Goal: Task Accomplishment & Management: Manage account settings

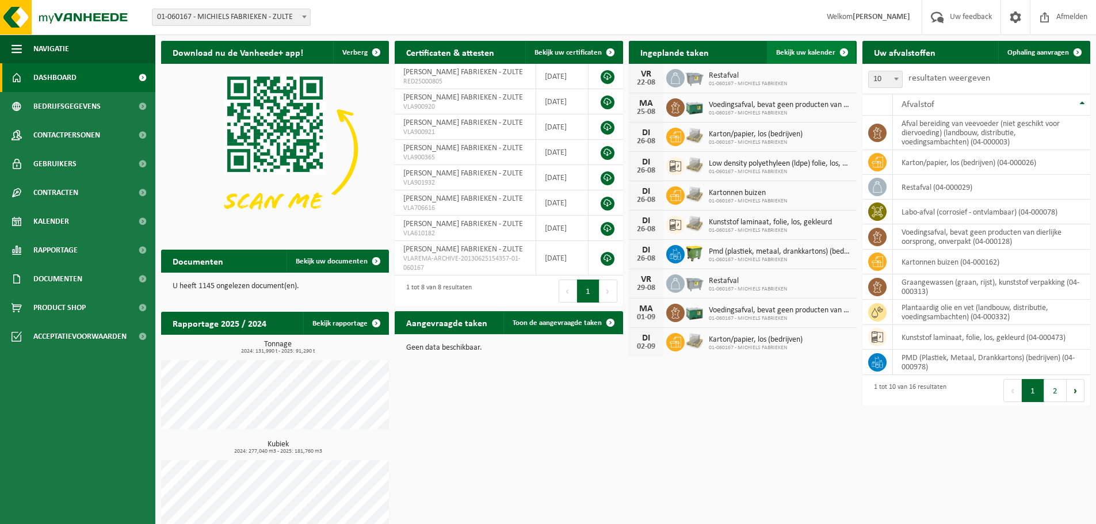
click at [805, 47] on link "Bekijk uw kalender" at bounding box center [811, 52] width 89 height 23
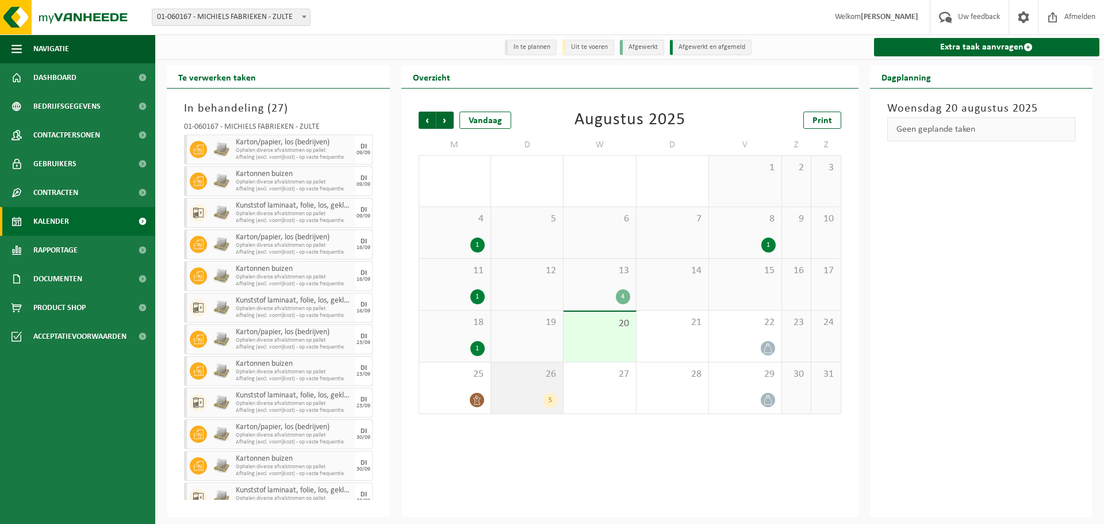
click at [522, 385] on div "26 5" at bounding box center [527, 387] width 72 height 51
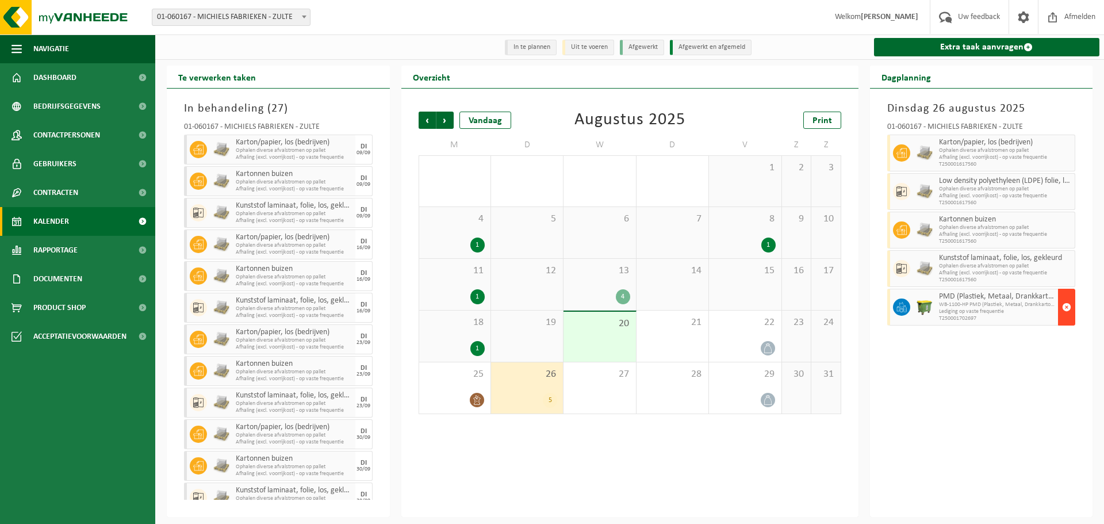
click at [1070, 309] on span "button" at bounding box center [1066, 307] width 9 height 23
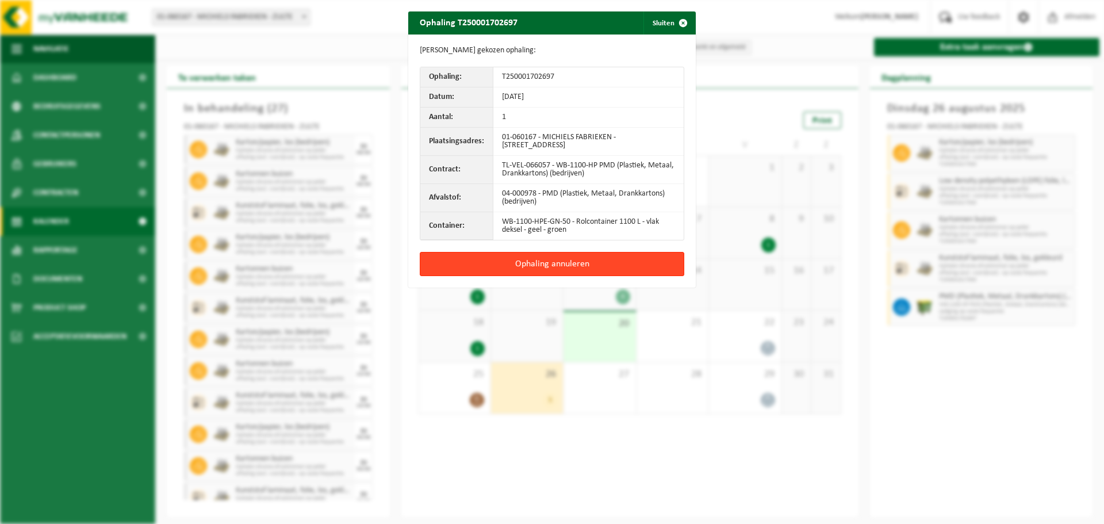
click at [603, 262] on button "Ophaling annuleren" at bounding box center [552, 264] width 265 height 24
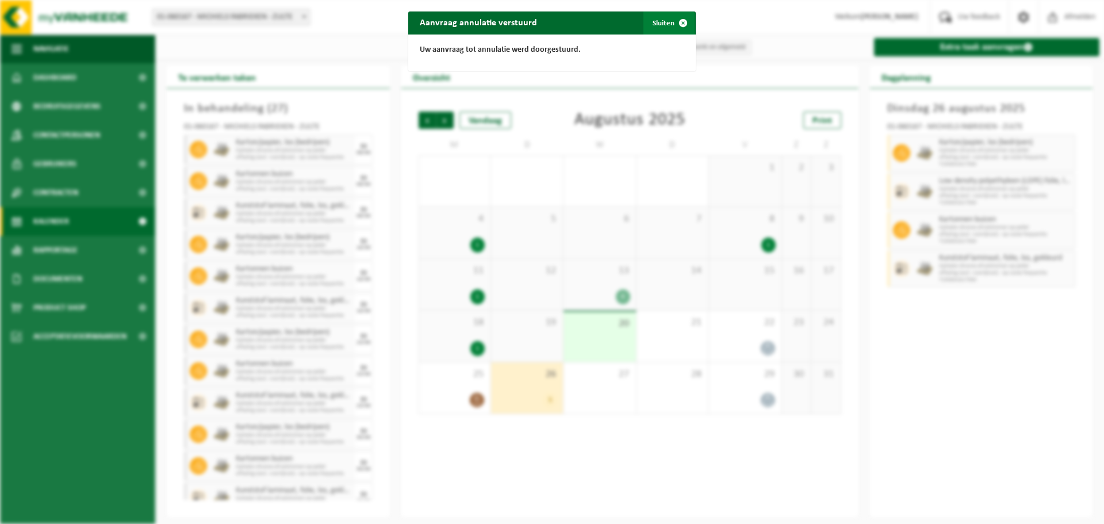
click at [674, 24] on span "button" at bounding box center [683, 23] width 23 height 23
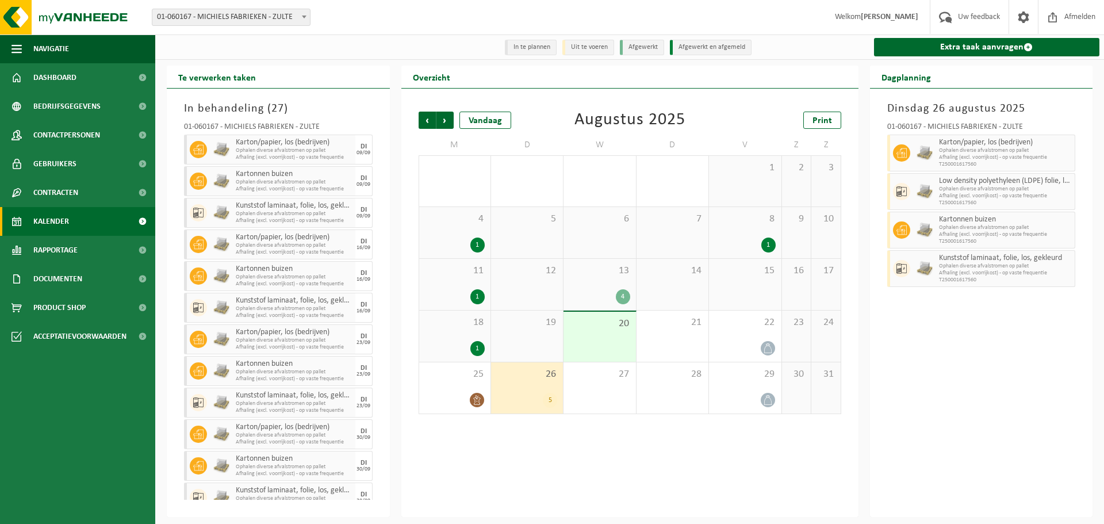
click at [630, 473] on div "Vorige Volgende Vandaag Augustus 2025 Print M D W D V Z Z 28 1 29 1 30 31 1 2 3…" at bounding box center [629, 303] width 457 height 428
click at [630, 461] on div "Vorige Volgende Vandaag Augustus 2025 Print M D W D V Z Z 28 1 29 1 30 31 1 2 3…" at bounding box center [629, 303] width 457 height 428
click at [671, 478] on div "Vorige Volgende Vandaag Augustus 2025 Print M D W D V Z Z 28 1 29 1 30 31 1 2 3…" at bounding box center [629, 303] width 457 height 428
click at [521, 477] on div "Vorige Volgende Vandaag Augustus 2025 Print M D W D V Z Z 28 1 29 1 30 31 1 2 3…" at bounding box center [629, 303] width 457 height 428
click at [520, 472] on div "Vorige Volgende Vandaag Augustus 2025 Print M D W D V Z Z 28 1 29 1 30 31 1 2 3…" at bounding box center [629, 303] width 457 height 428
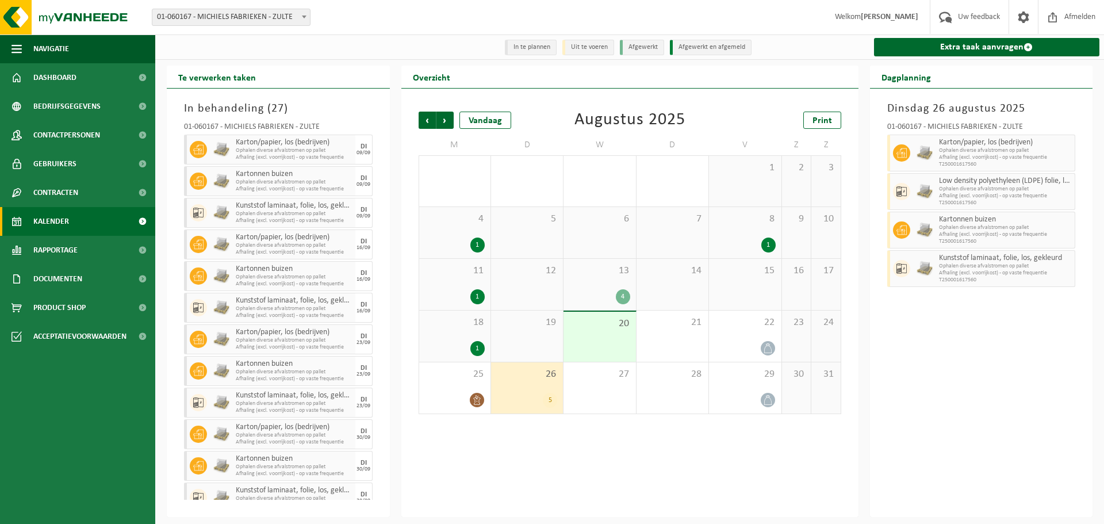
click at [586, 460] on div "Vorige Volgende Vandaag Augustus 2025 Print M D W D V Z Z 28 1 29 1 30 31 1 2 3…" at bounding box center [629, 303] width 457 height 428
drag, startPoint x: 577, startPoint y: 454, endPoint x: 568, endPoint y: 449, distance: 10.6
click at [568, 449] on div "Vorige Volgende Vandaag Augustus 2025 Print M D W D V Z Z 28 1 29 1 30 31 1 2 3…" at bounding box center [629, 303] width 457 height 428
click at [629, 444] on div "Vorige Volgende Vandaag Augustus 2025 Print M D W D V Z Z 28 1 29 1 30 31 1 2 3…" at bounding box center [629, 303] width 457 height 428
click at [608, 441] on div "Vorige Volgende Vandaag Augustus 2025 Print M D W D V Z Z 28 1 29 1 30 31 1 2 3…" at bounding box center [629, 303] width 457 height 428
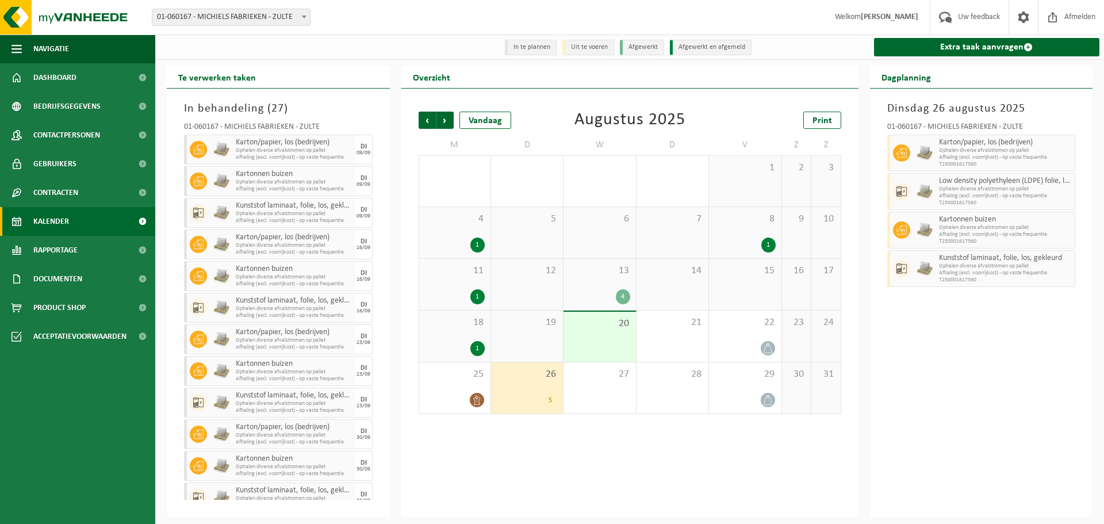
drag, startPoint x: 608, startPoint y: 441, endPoint x: 592, endPoint y: 427, distance: 21.6
click at [592, 427] on div "Vorige Volgende Vandaag Augustus 2025 Print M D W D V Z Z 28 1 29 1 30 31 1 2 3…" at bounding box center [629, 303] width 457 height 428
click at [732, 476] on div "Vorige Volgende Vandaag Augustus 2025 Print M D W D V Z Z 28 1 29 1 30 31 1 2 3…" at bounding box center [629, 303] width 457 height 428
click at [687, 479] on div "Vorige Volgende Vandaag Augustus 2025 Print M D W D V Z Z 28 1 29 1 30 31 1 2 3…" at bounding box center [629, 303] width 457 height 428
click at [536, 407] on div "5" at bounding box center [527, 400] width 60 height 15
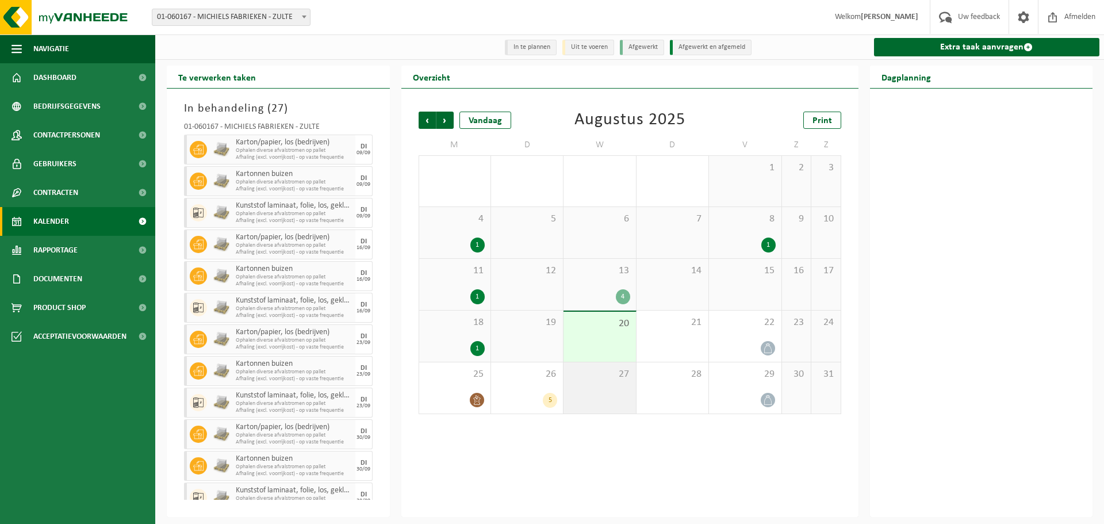
click at [621, 399] on div "27" at bounding box center [600, 387] width 72 height 51
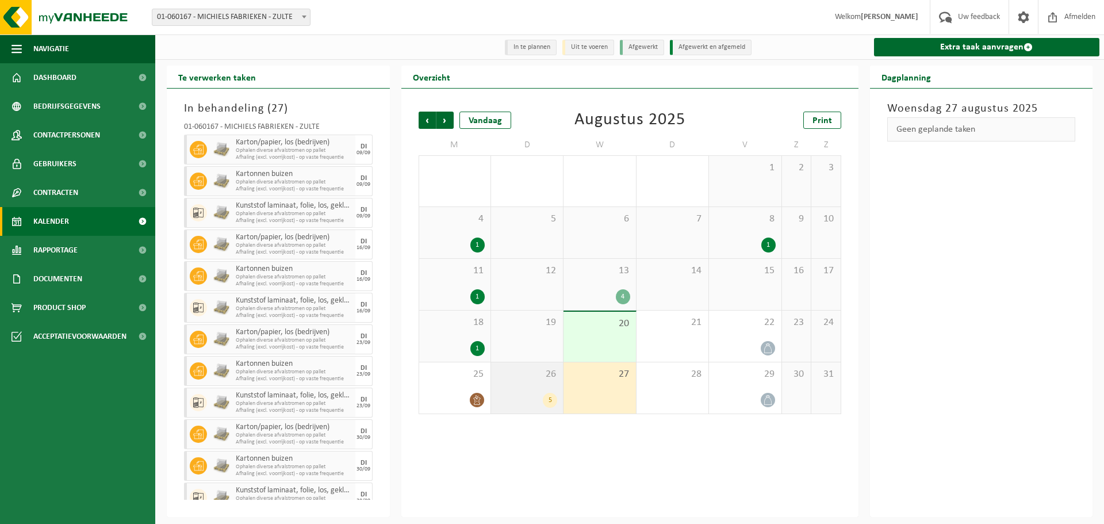
click at [543, 400] on div "5" at bounding box center [550, 400] width 14 height 15
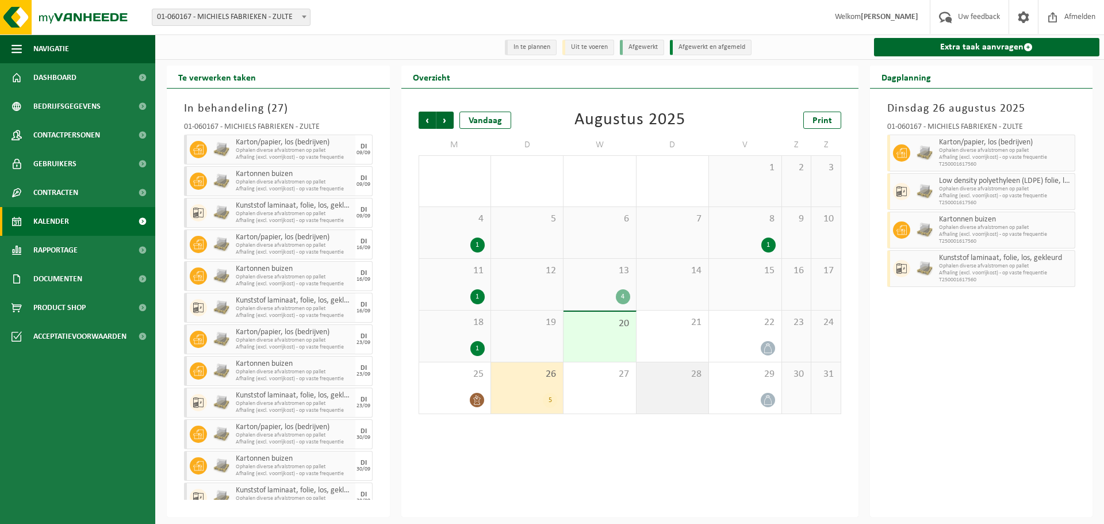
click at [689, 397] on div "28" at bounding box center [673, 387] width 72 height 51
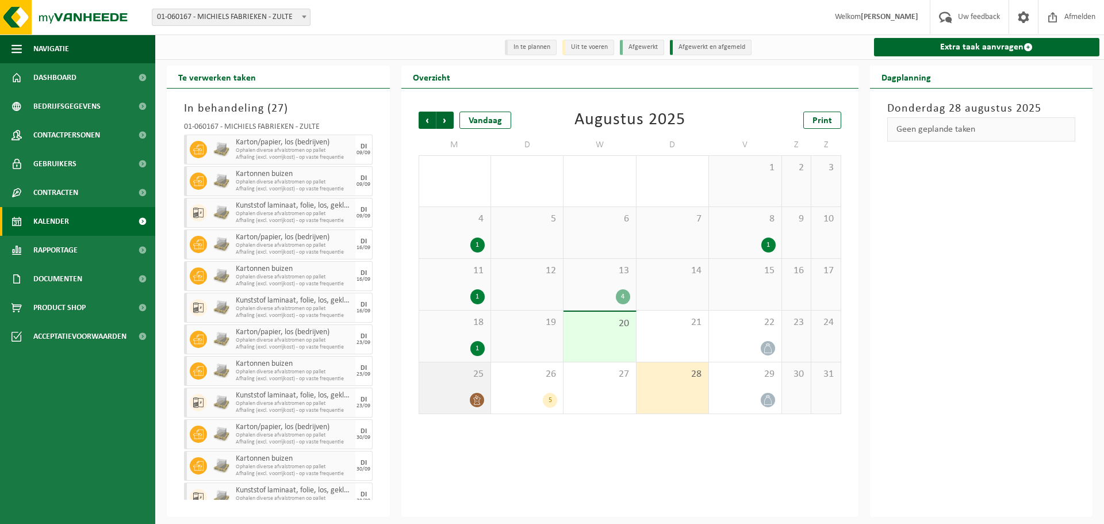
click at [461, 404] on div at bounding box center [455, 400] width 60 height 16
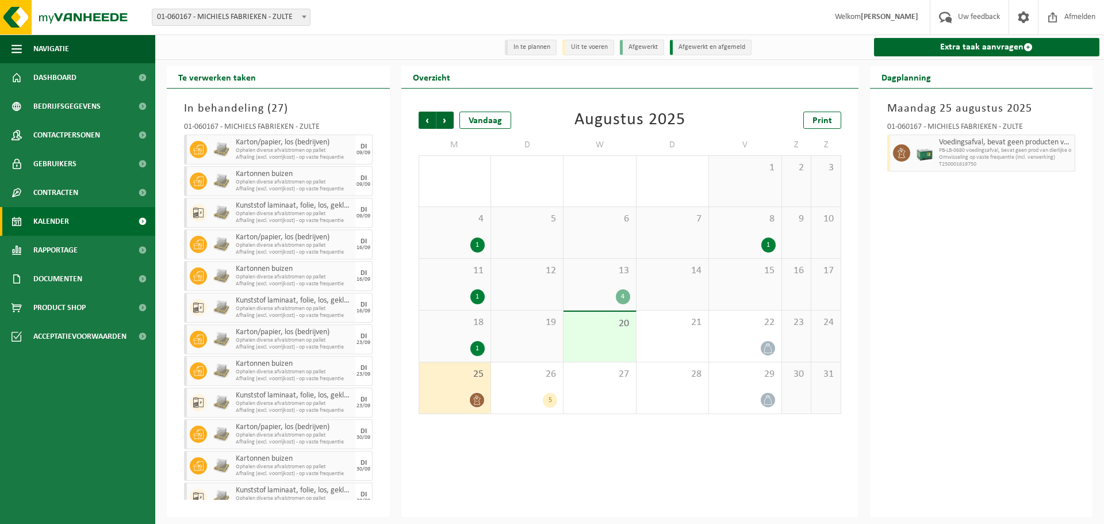
click at [969, 392] on div "Maandag 25 augustus 2025 01-060167 - MICHIELS FABRIEKEN - ZULTE Voedingsafval, …" at bounding box center [981, 303] width 223 height 428
